Goal: Information Seeking & Learning: Learn about a topic

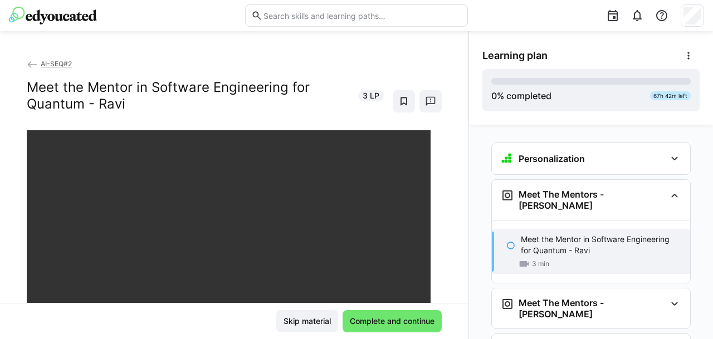
scroll to position [54, 0]
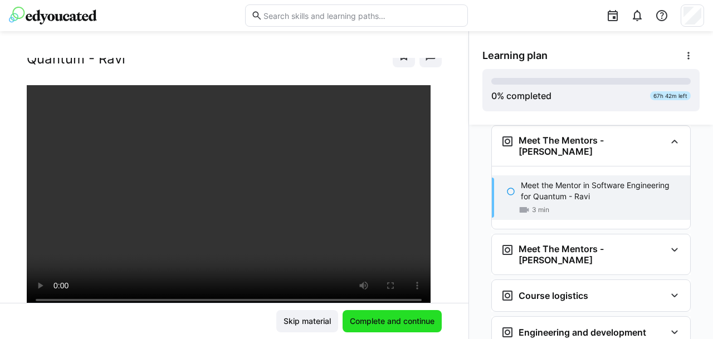
click at [419, 318] on span "Complete and continue" at bounding box center [392, 321] width 88 height 11
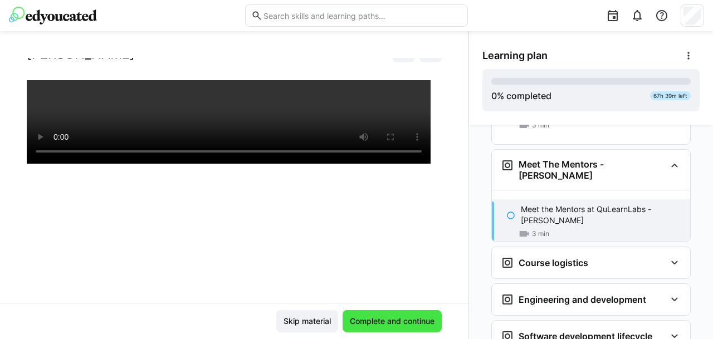
scroll to position [154, 0]
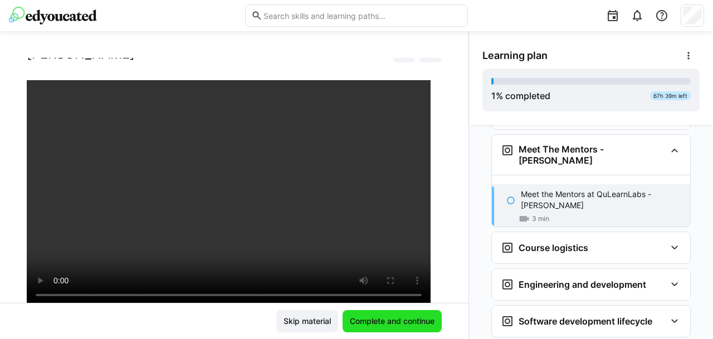
click at [372, 317] on span "Complete and continue" at bounding box center [392, 321] width 88 height 11
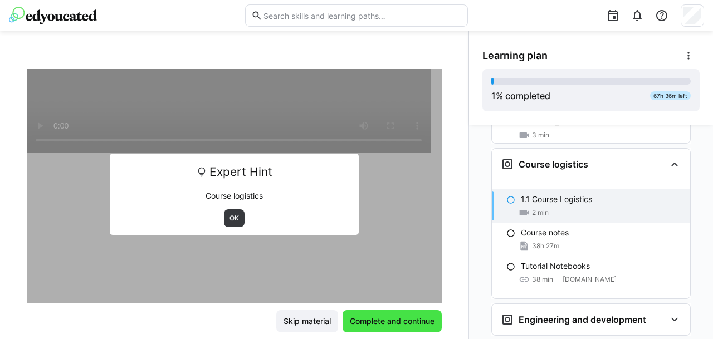
scroll to position [242, 0]
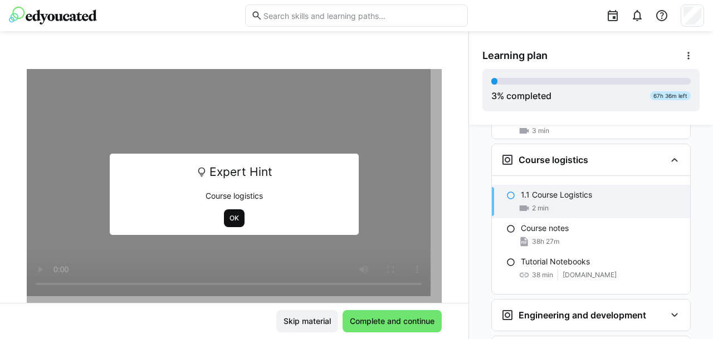
click at [228, 215] on span "OK" at bounding box center [234, 218] width 12 height 9
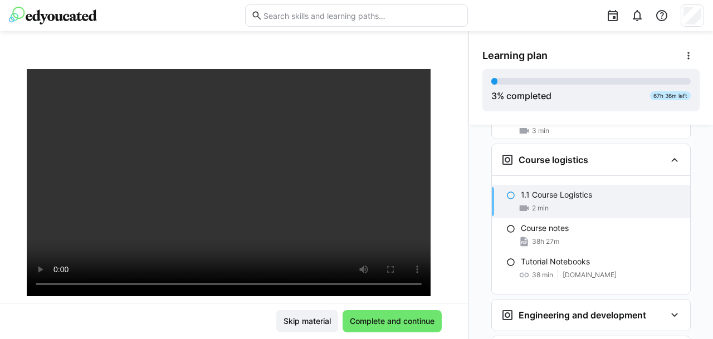
scroll to position [126, 0]
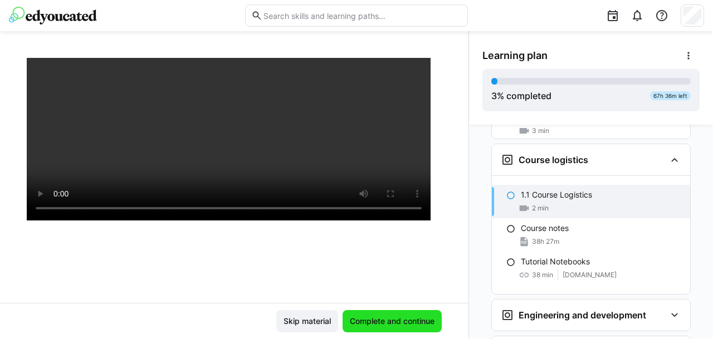
click at [374, 322] on span "Complete and continue" at bounding box center [392, 321] width 88 height 11
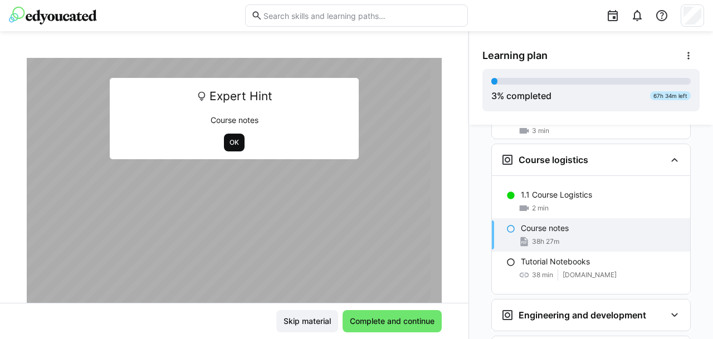
click at [228, 139] on span "OK" at bounding box center [234, 142] width 12 height 9
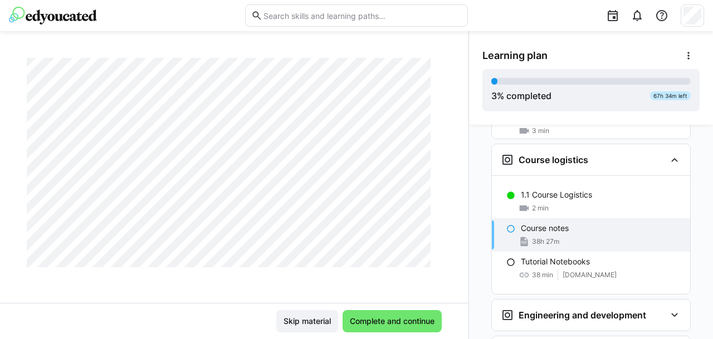
scroll to position [2406, 0]
click at [373, 312] on span "Complete and continue" at bounding box center [391, 321] width 99 height 22
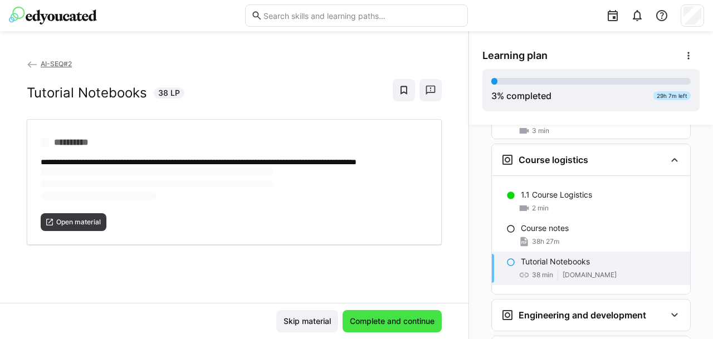
scroll to position [0, 0]
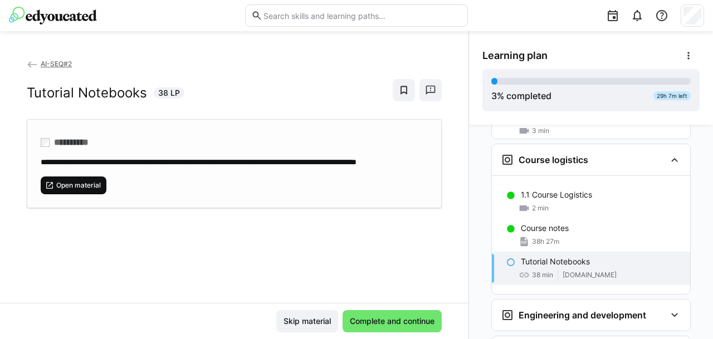
click at [94, 190] on span "Open material" at bounding box center [78, 185] width 47 height 9
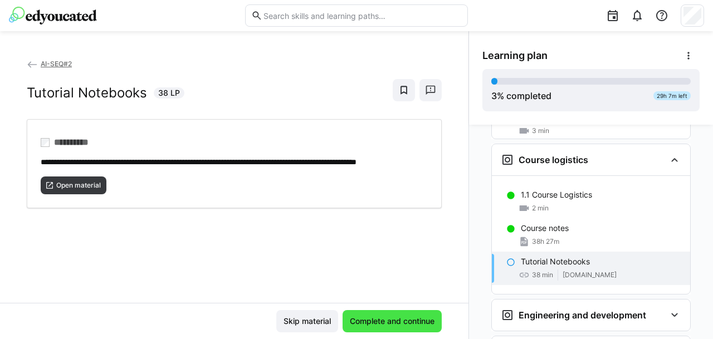
click at [373, 320] on span "Complete and continue" at bounding box center [392, 321] width 88 height 11
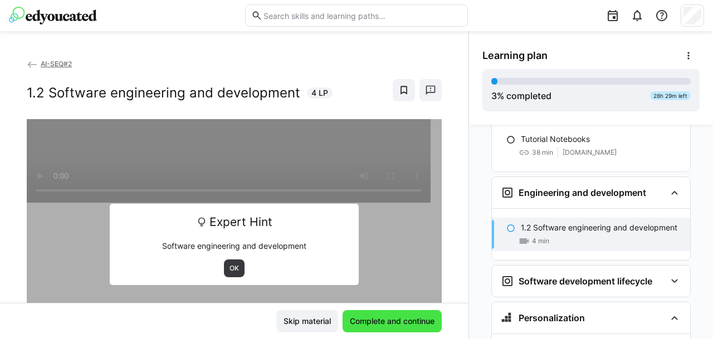
scroll to position [396, 0]
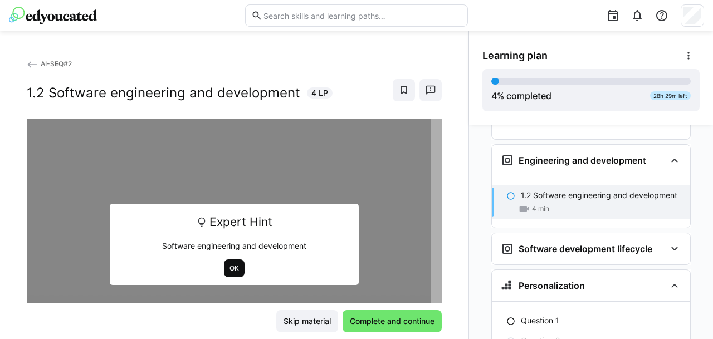
click at [233, 268] on span "OK" at bounding box center [234, 268] width 12 height 9
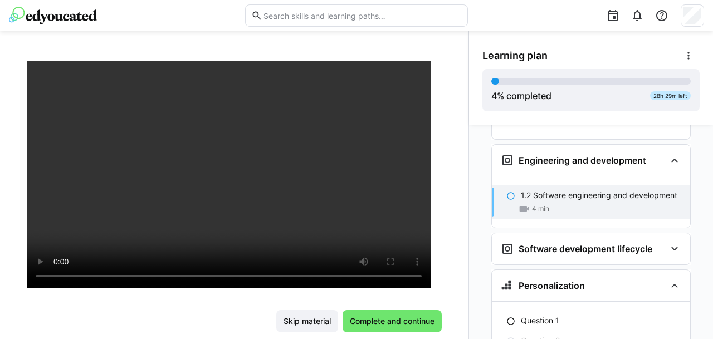
scroll to position [51, 0]
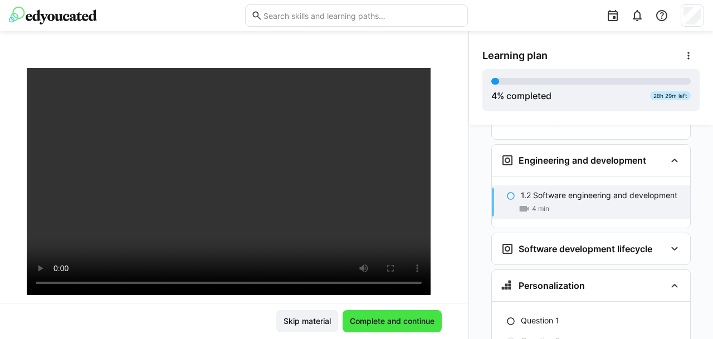
click at [372, 318] on span "Complete and continue" at bounding box center [392, 321] width 88 height 11
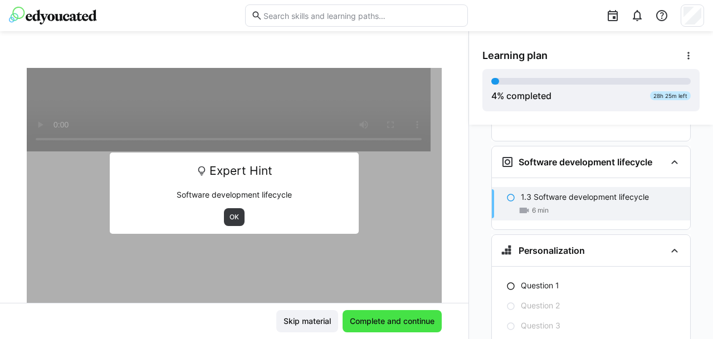
scroll to position [484, 0]
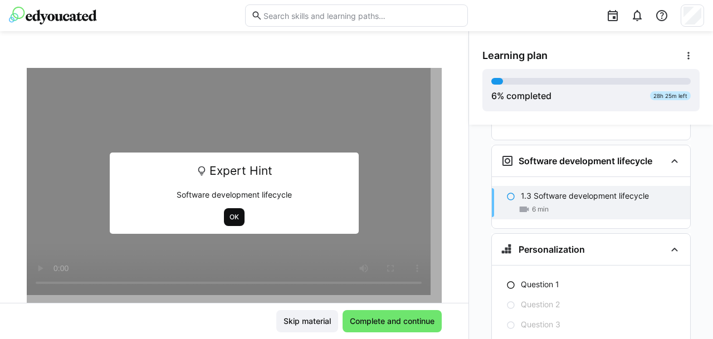
click at [230, 220] on span "OK" at bounding box center [234, 217] width 12 height 9
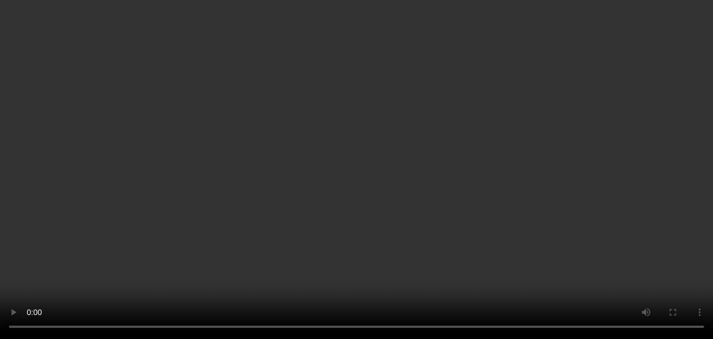
scroll to position [51, 0]
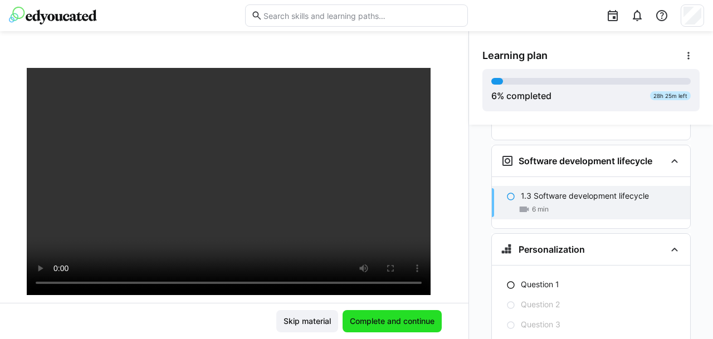
click at [376, 327] on span "Complete and continue" at bounding box center [392, 321] width 88 height 11
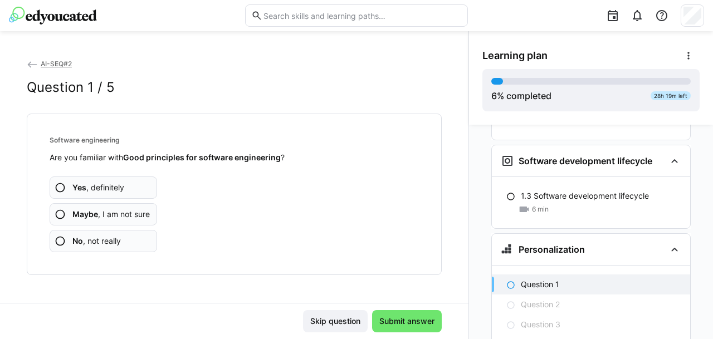
scroll to position [563, 0]
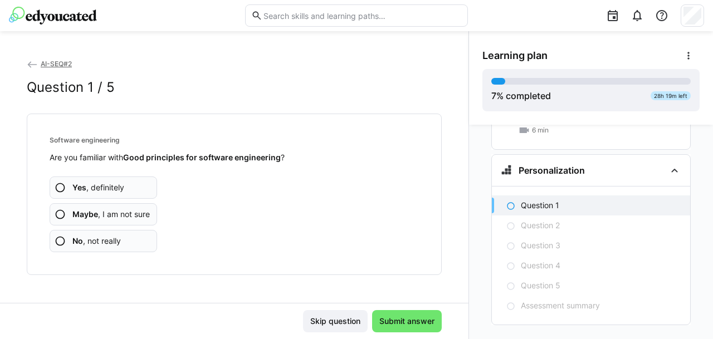
drag, startPoint x: 102, startPoint y: 242, endPoint x: 58, endPoint y: 237, distance: 43.7
click at [58, 237] on eds-icon at bounding box center [60, 240] width 11 height 11
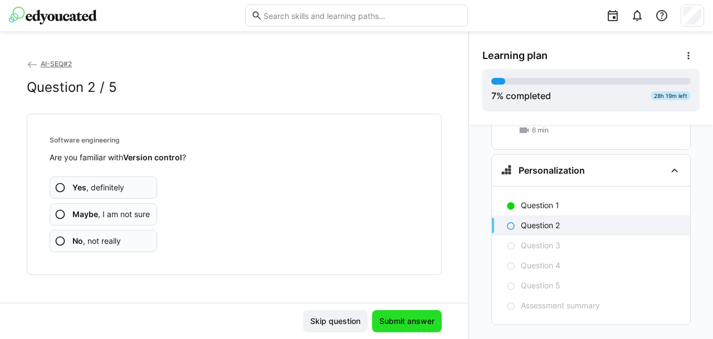
click at [407, 317] on span "Submit answer" at bounding box center [406, 321] width 58 height 11
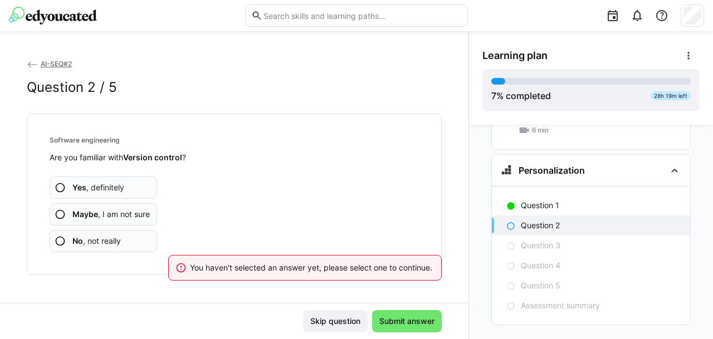
click at [96, 235] on span "No , not really" at bounding box center [96, 240] width 48 height 11
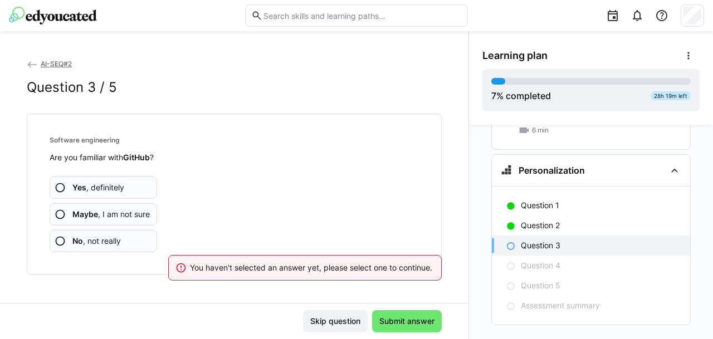
click at [91, 248] on app-assessment-question-radio "No , not really" at bounding box center [103, 241] width 107 height 22
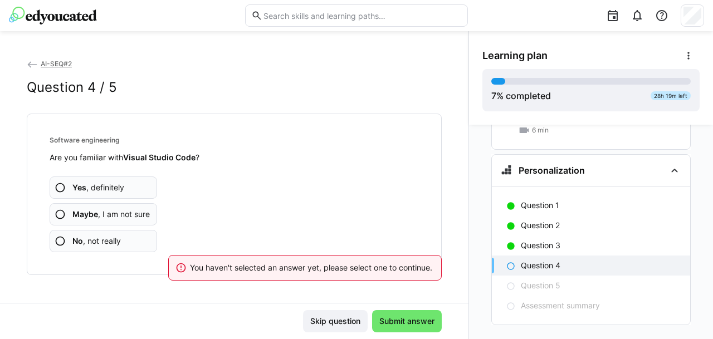
click at [89, 244] on span "No , not really" at bounding box center [96, 240] width 48 height 11
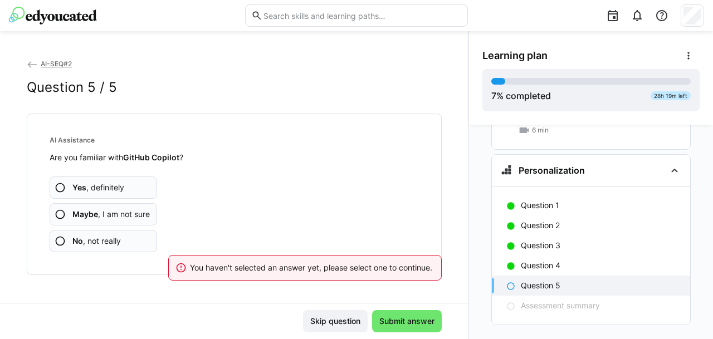
click at [88, 244] on span "No , not really" at bounding box center [96, 240] width 48 height 11
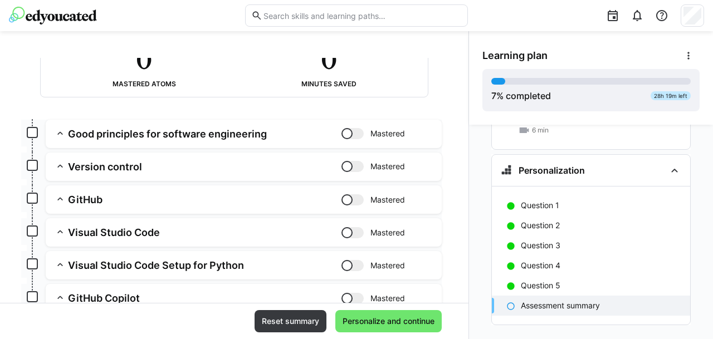
scroll to position [94, 0]
click at [299, 131] on h3 "Good principles for software engineering" at bounding box center [204, 133] width 273 height 13
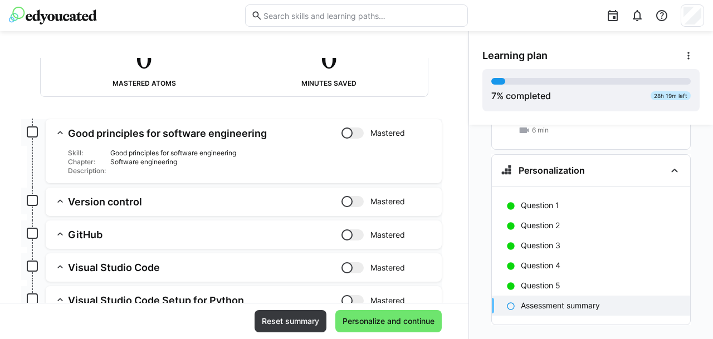
scroll to position [215, 0]
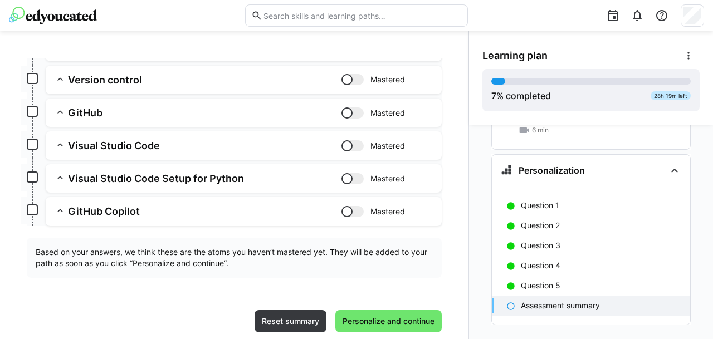
click at [290, 207] on h3 "GitHub Copilot" at bounding box center [204, 211] width 273 height 13
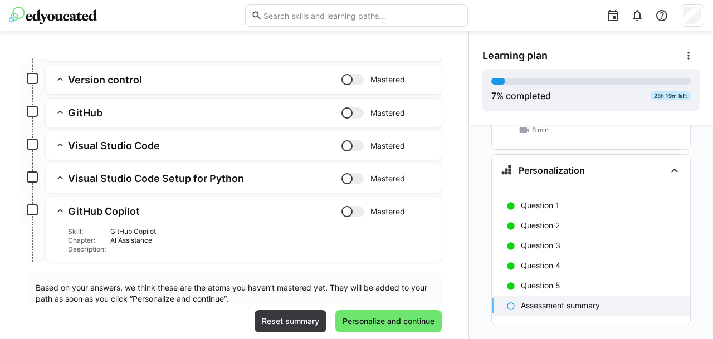
click at [273, 181] on h3 "Visual Studio Code Setup for Python" at bounding box center [204, 178] width 273 height 13
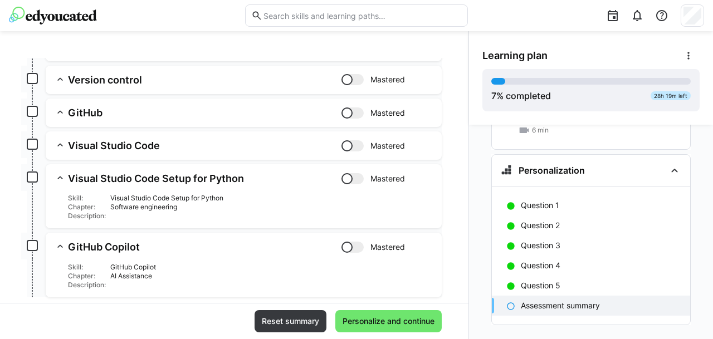
click at [262, 146] on h3 "Visual Studio Code" at bounding box center [204, 145] width 273 height 13
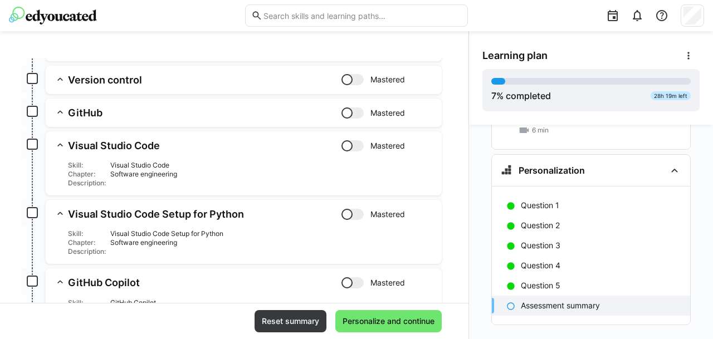
click at [258, 105] on app-summary-expansion "GitHub Mastered Skill: GitHub Chapter: Software engineering Description:" at bounding box center [244, 113] width 396 height 28
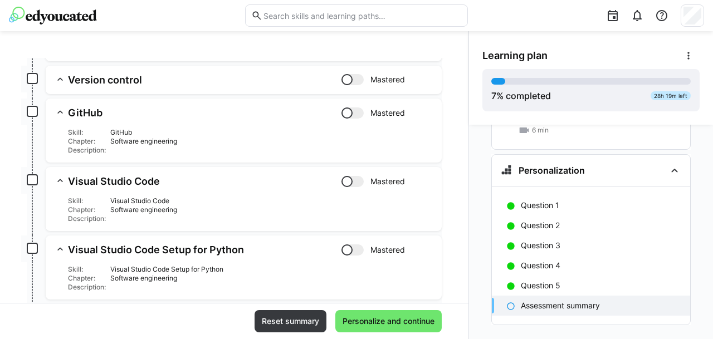
click at [258, 85] on h3 "Version control" at bounding box center [204, 79] width 273 height 13
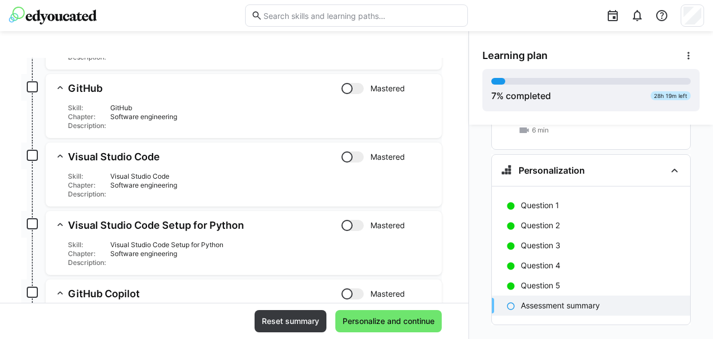
scroll to position [278, 0]
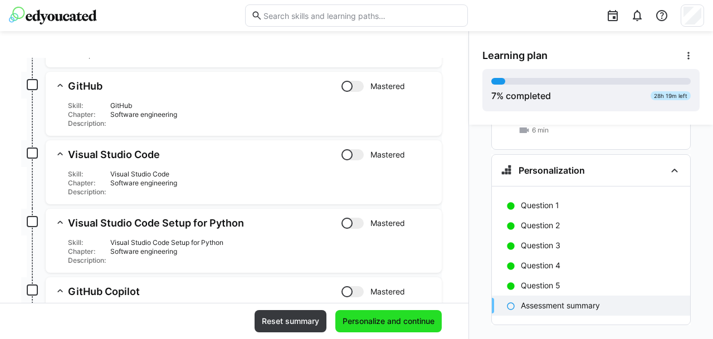
click at [375, 322] on span "Personalize and continue" at bounding box center [388, 321] width 95 height 11
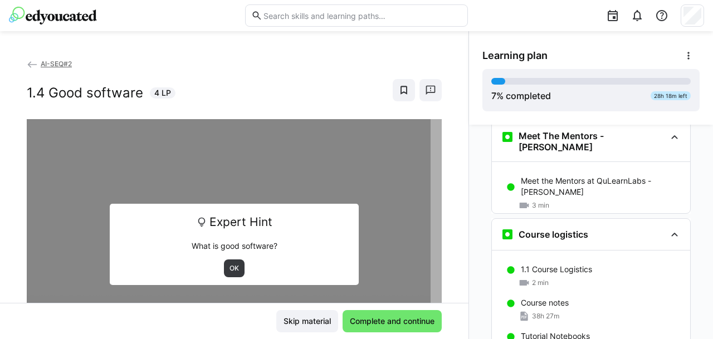
scroll to position [0, 0]
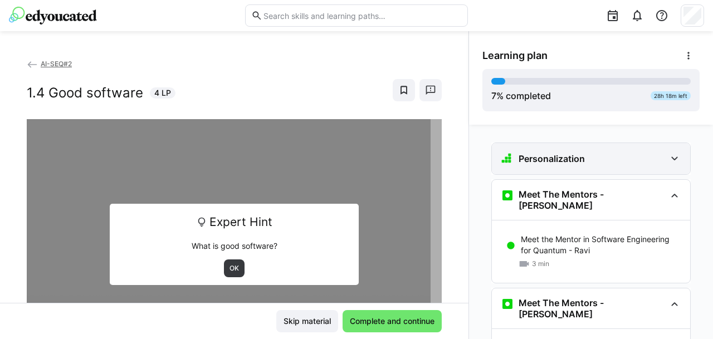
click at [605, 154] on div "Personalization" at bounding box center [582, 158] width 165 height 13
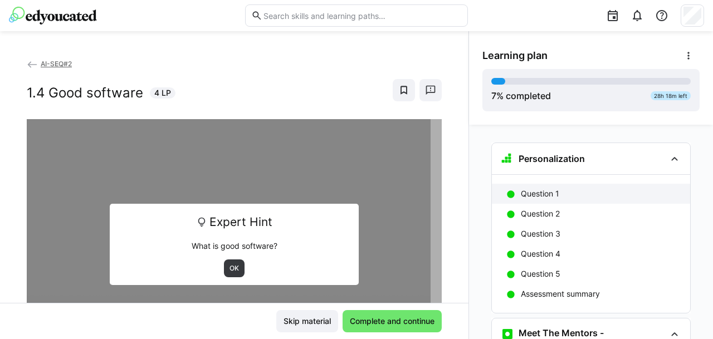
click at [544, 193] on p "Question 1" at bounding box center [539, 193] width 38 height 11
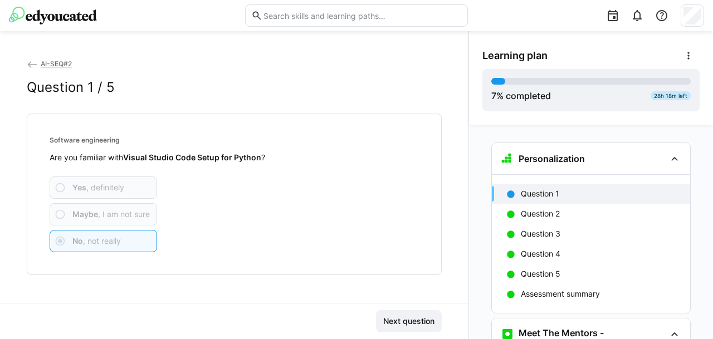
scroll to position [18, 0]
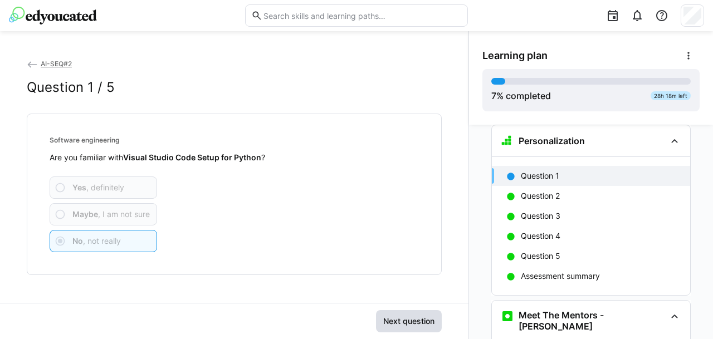
click at [411, 317] on span "Next question" at bounding box center [408, 321] width 55 height 11
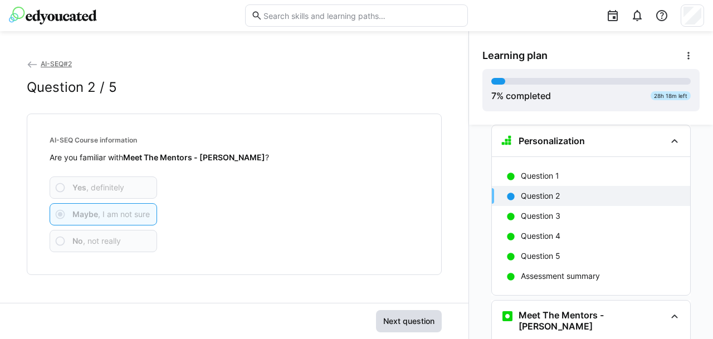
click at [411, 317] on span "Next question" at bounding box center [408, 321] width 55 height 11
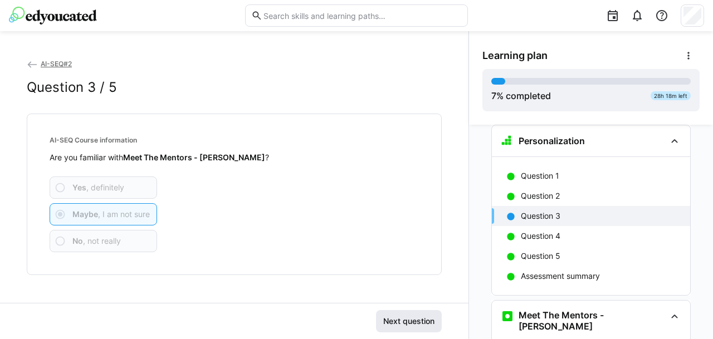
click at [411, 317] on span "Next question" at bounding box center [408, 321] width 55 height 11
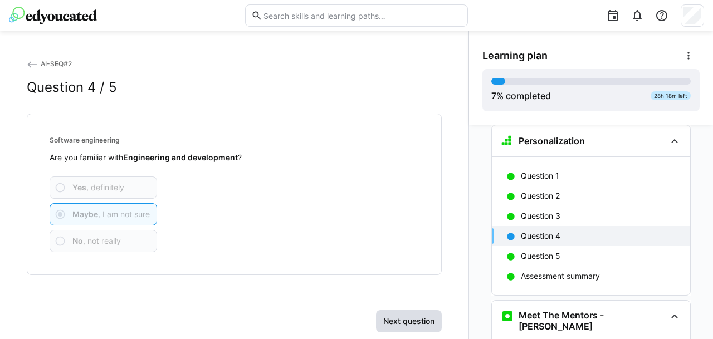
click at [411, 317] on span "Next question" at bounding box center [408, 321] width 55 height 11
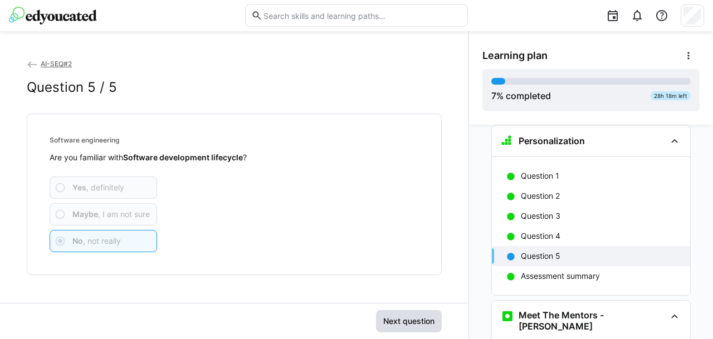
click at [411, 317] on span "Next question" at bounding box center [408, 321] width 55 height 11
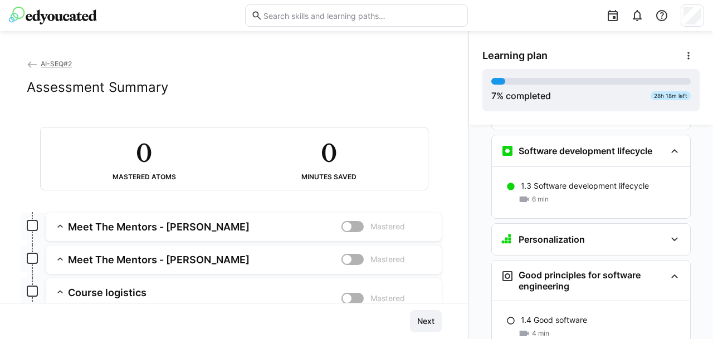
scroll to position [635, 0]
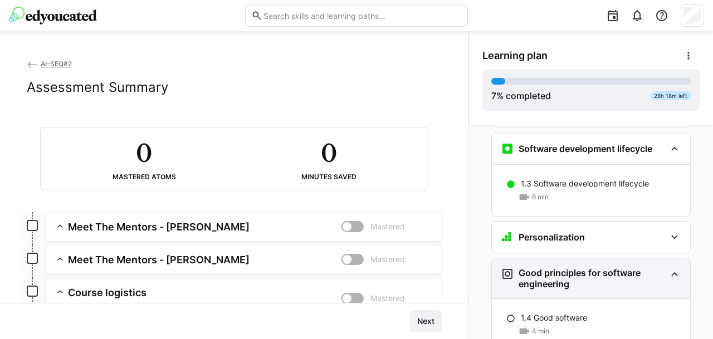
click at [566, 267] on h3 "Good principles for software engineering" at bounding box center [591, 278] width 147 height 22
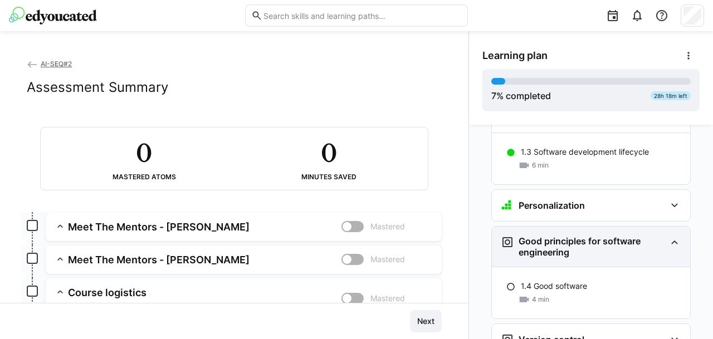
scroll to position [667, 0]
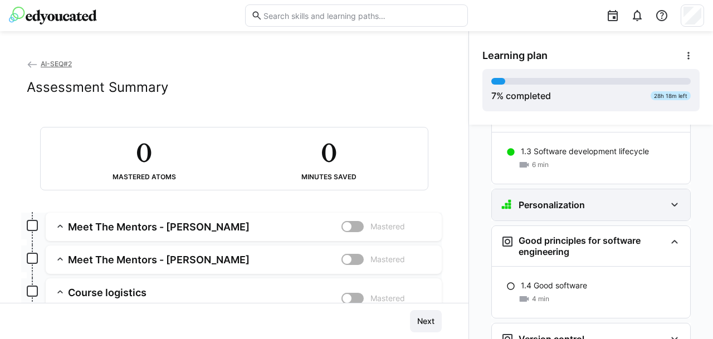
click at [577, 189] on div "Personalization" at bounding box center [591, 204] width 198 height 31
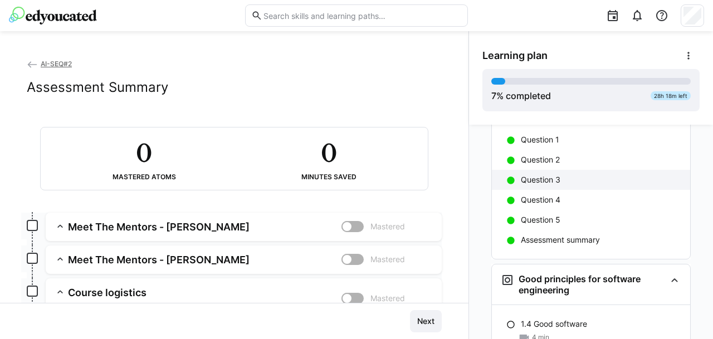
scroll to position [769, 0]
click at [548, 272] on h3 "Good principles for software engineering" at bounding box center [591, 283] width 147 height 22
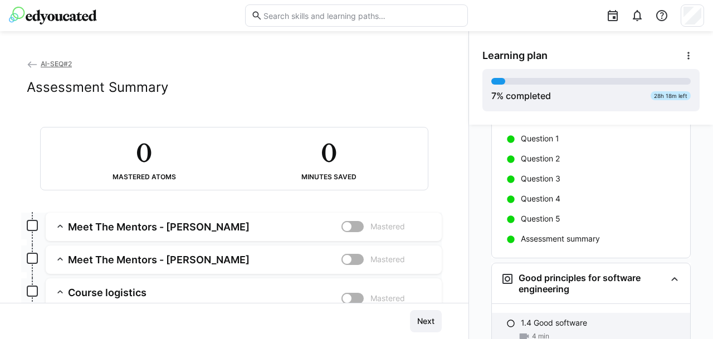
click at [552, 313] on div "1.4 Good software 4 min" at bounding box center [591, 329] width 198 height 33
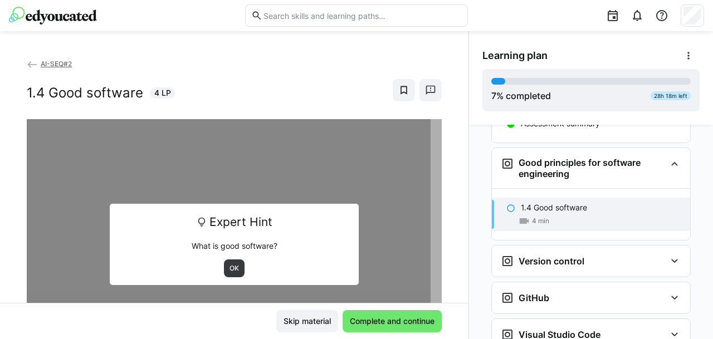
scroll to position [886, 0]
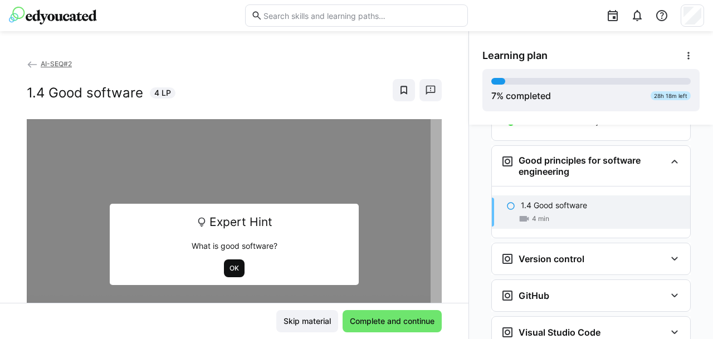
click at [230, 267] on span "OK" at bounding box center [234, 268] width 12 height 9
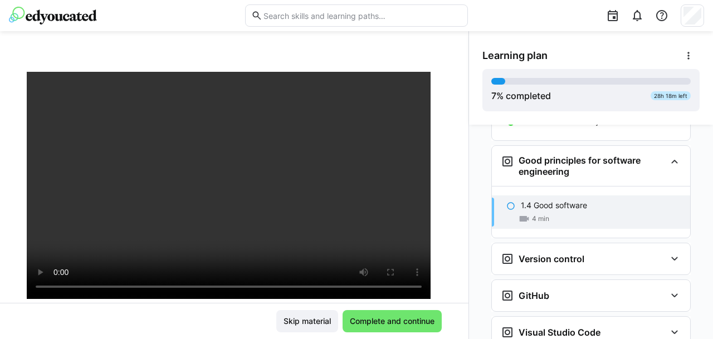
scroll to position [61, 0]
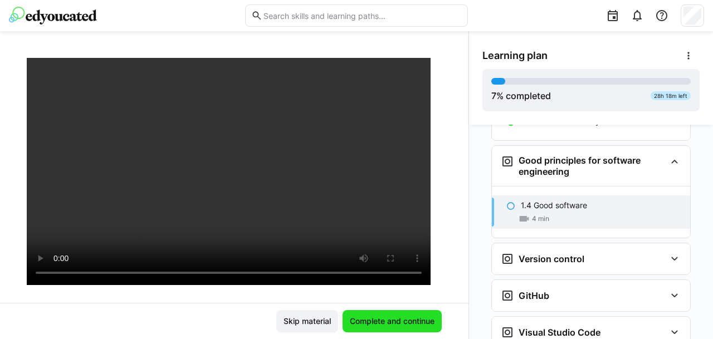
click at [379, 318] on span "Complete and continue" at bounding box center [392, 321] width 88 height 11
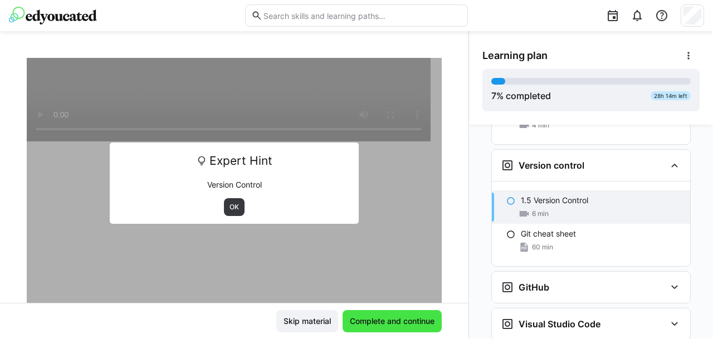
scroll to position [983, 0]
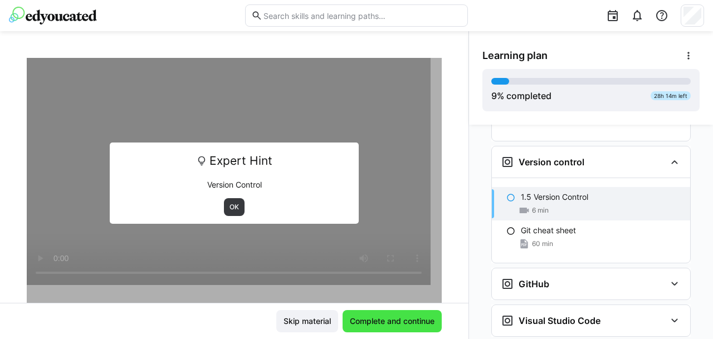
click at [342, 310] on button "Complete and continue" at bounding box center [391, 321] width 99 height 22
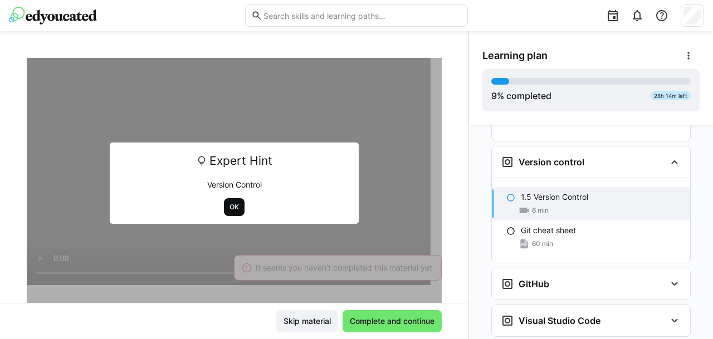
click at [228, 207] on span "OK" at bounding box center [234, 207] width 12 height 9
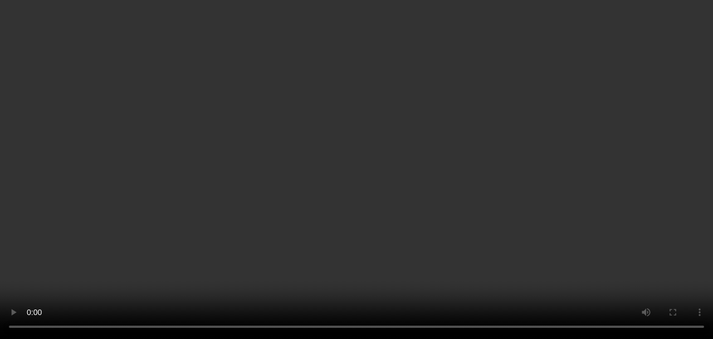
scroll to position [77, 0]
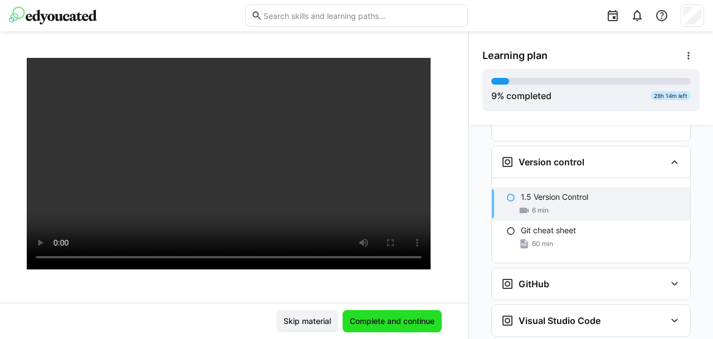
click at [375, 319] on span "Complete and continue" at bounding box center [392, 321] width 88 height 11
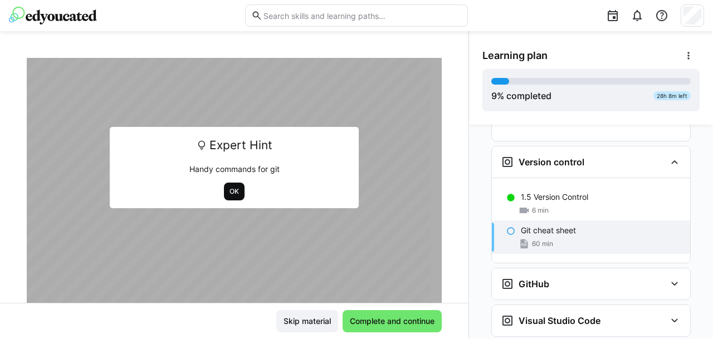
click at [228, 194] on span "OK" at bounding box center [234, 191] width 12 height 9
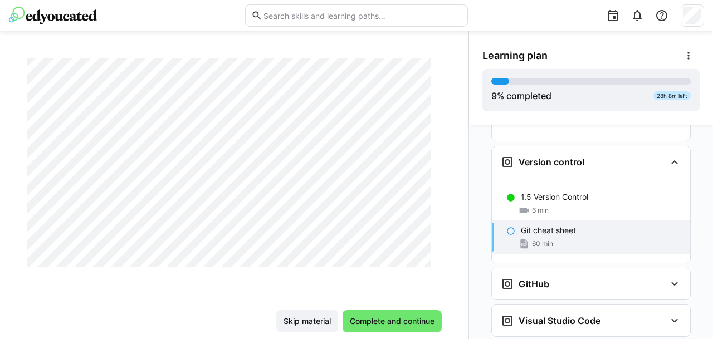
scroll to position [587, 0]
drag, startPoint x: 226, startPoint y: 194, endPoint x: 218, endPoint y: 49, distance: 145.5
click at [218, 49] on div "AI-SEQ#2 Git cheat sheet 60 LP Skip material Complete and continue" at bounding box center [234, 185] width 468 height 308
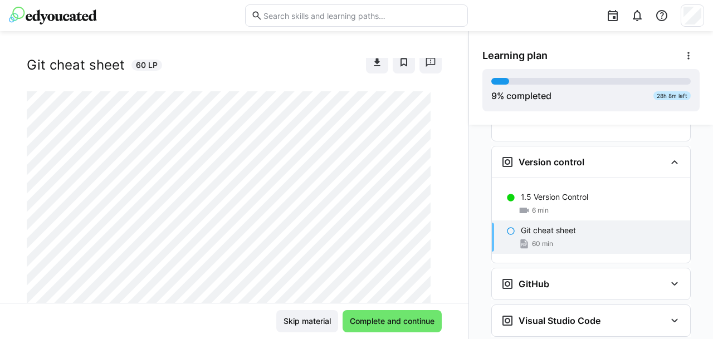
scroll to position [0, 0]
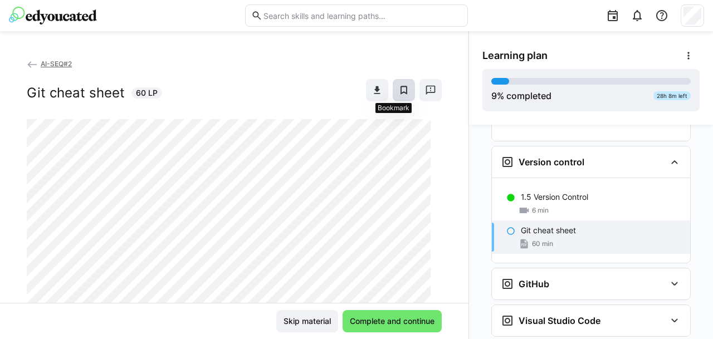
click at [398, 88] on eds-icon at bounding box center [403, 90] width 11 height 11
click at [371, 87] on eds-icon at bounding box center [376, 90] width 11 height 11
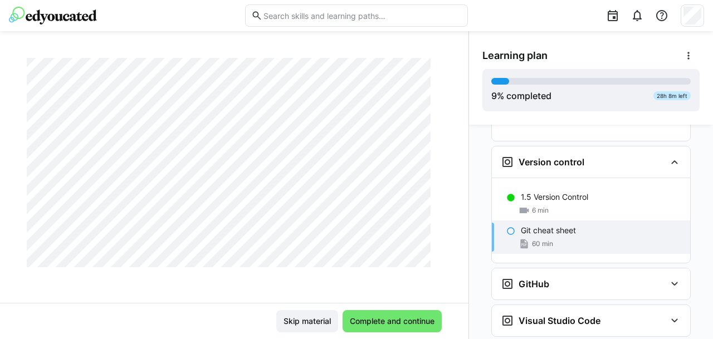
scroll to position [482, 0]
click at [355, 333] on div "Skip material Complete and continue" at bounding box center [234, 321] width 468 height 36
click at [377, 322] on span "Complete and continue" at bounding box center [392, 321] width 88 height 11
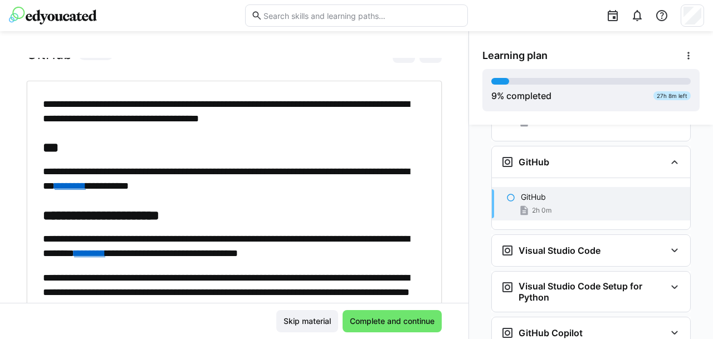
scroll to position [43, 0]
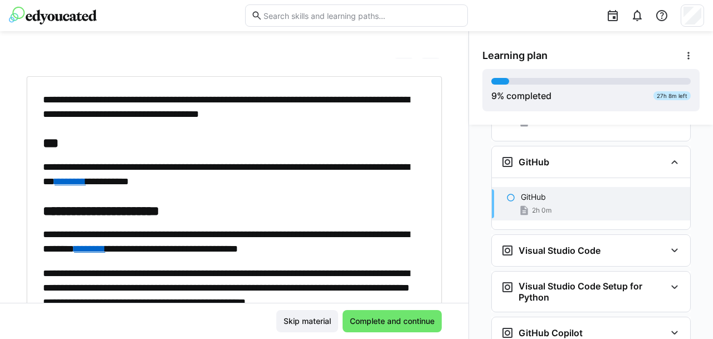
click at [86, 184] on link "********" at bounding box center [70, 181] width 31 height 10
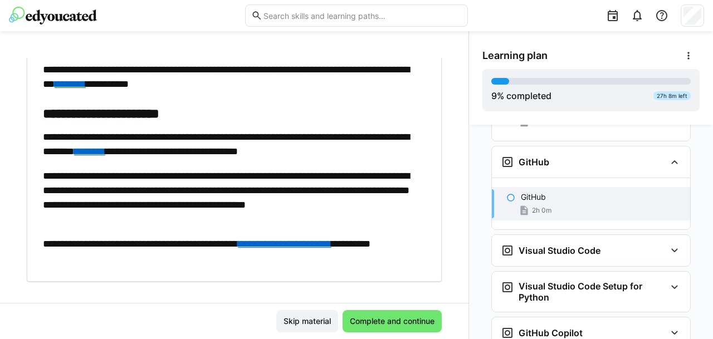
scroll to position [140, 0]
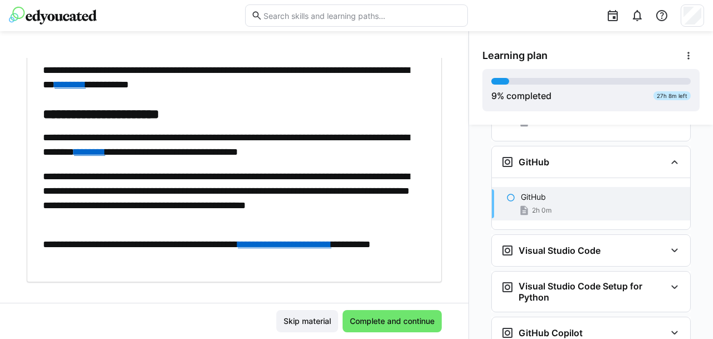
click at [288, 247] on link "**********" at bounding box center [285, 244] width 94 height 10
click at [348, 322] on span "Complete and continue" at bounding box center [392, 321] width 88 height 11
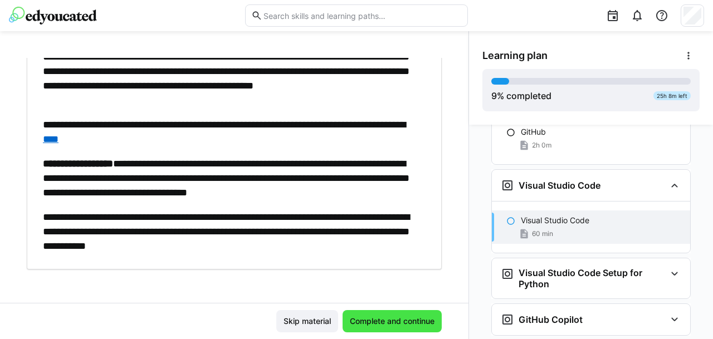
scroll to position [1193, 0]
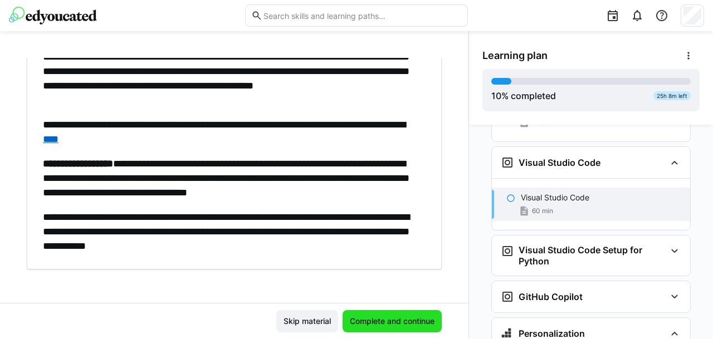
click at [367, 325] on span "Complete and continue" at bounding box center [392, 321] width 88 height 11
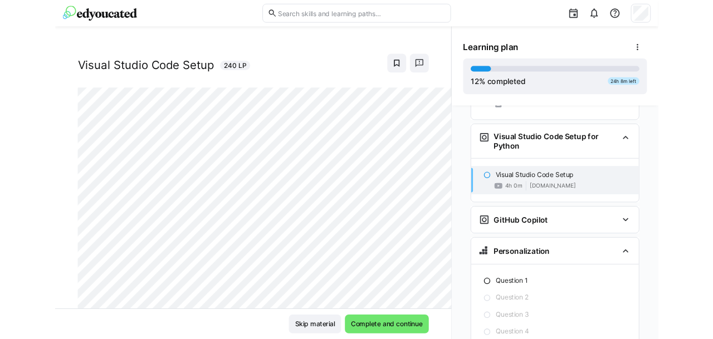
scroll to position [18, 0]
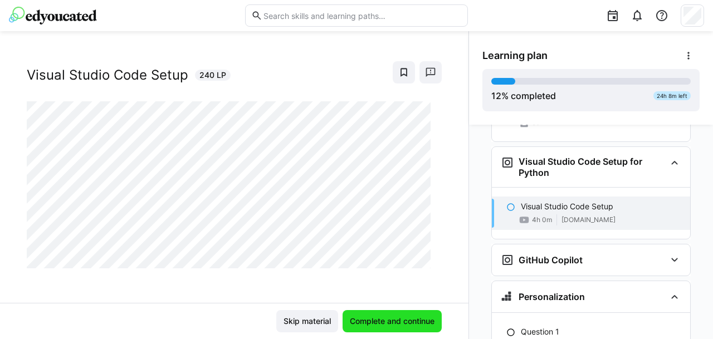
click at [379, 317] on span "Complete and continue" at bounding box center [392, 321] width 88 height 11
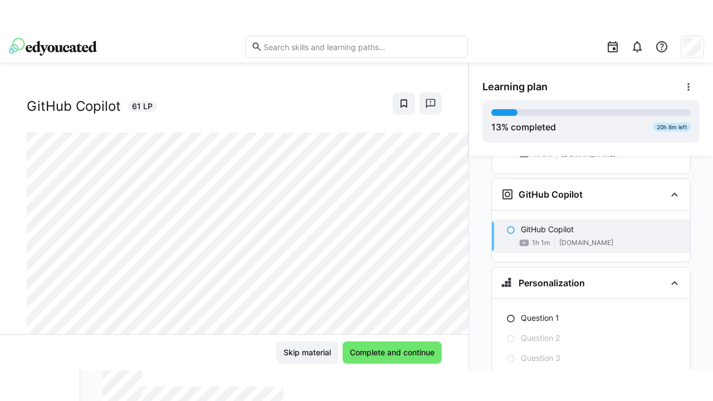
scroll to position [16, 0]
